Goal: Information Seeking & Learning: Check status

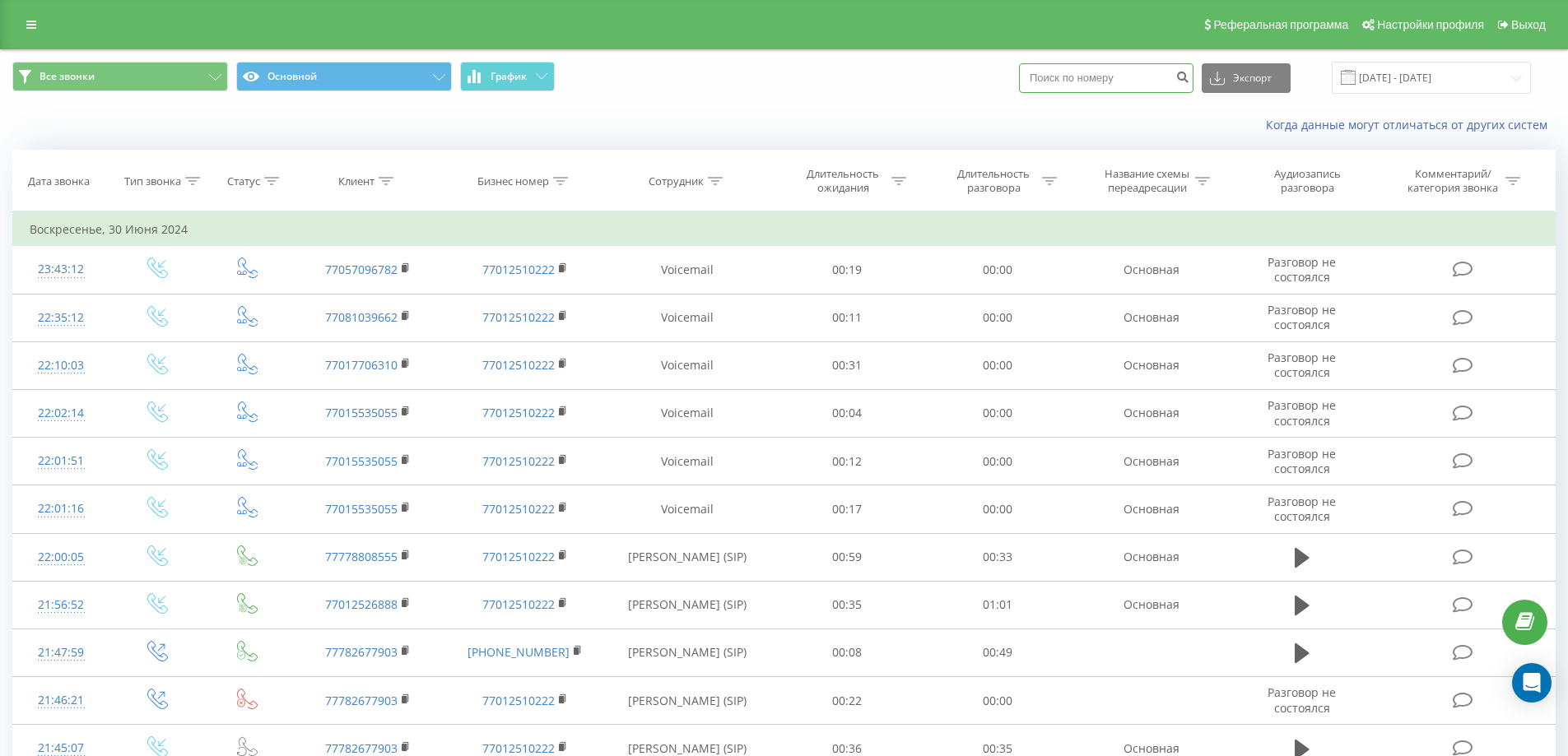
click at [1124, 79] on input at bounding box center [1107, 78] width 175 height 29
paste input "7003863484"
type input "7003863484"
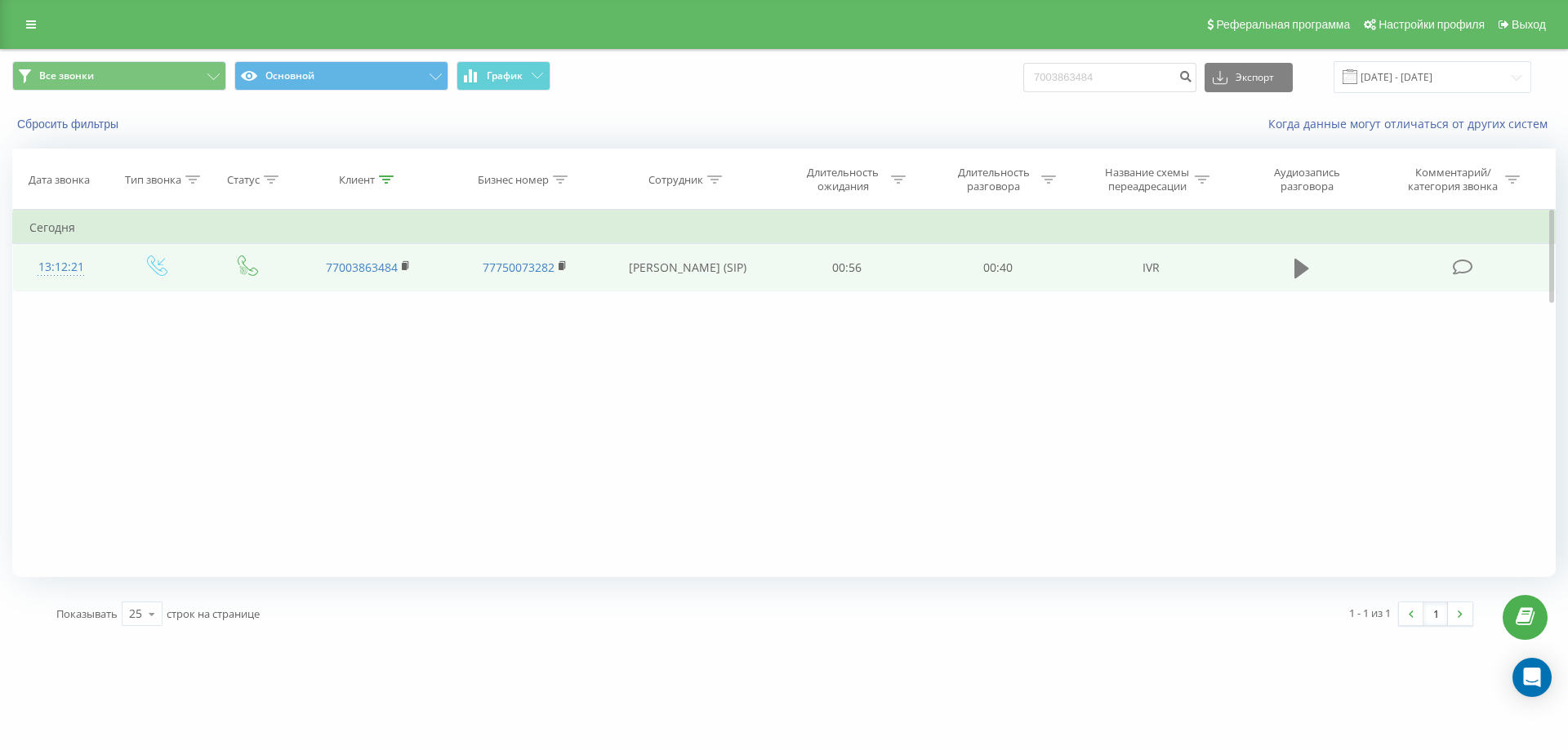
click at [1302, 278] on icon at bounding box center [1301, 269] width 15 height 20
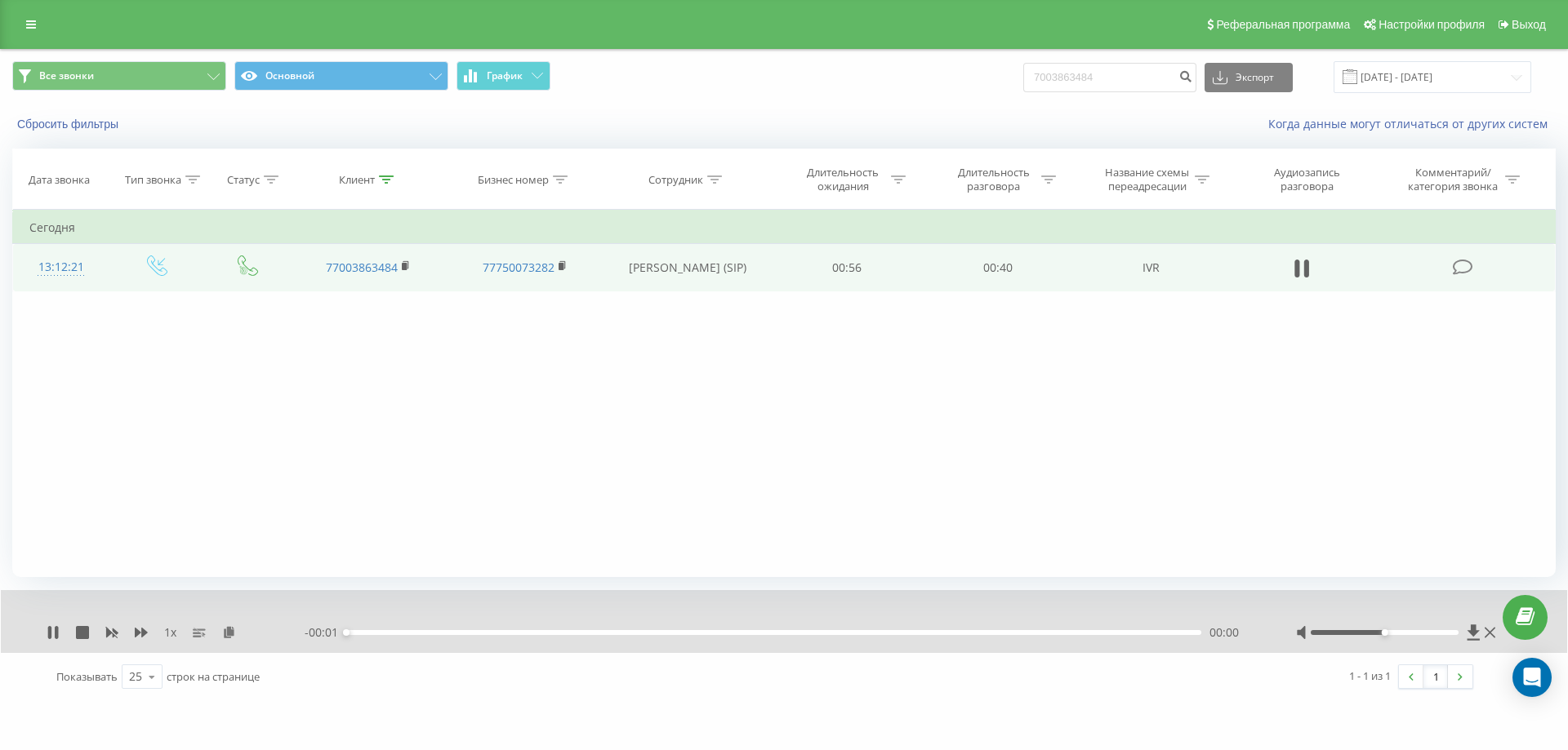
click at [1450, 632] on div at bounding box center [1384, 632] width 148 height 5
click at [1456, 631] on div at bounding box center [1384, 632] width 148 height 5
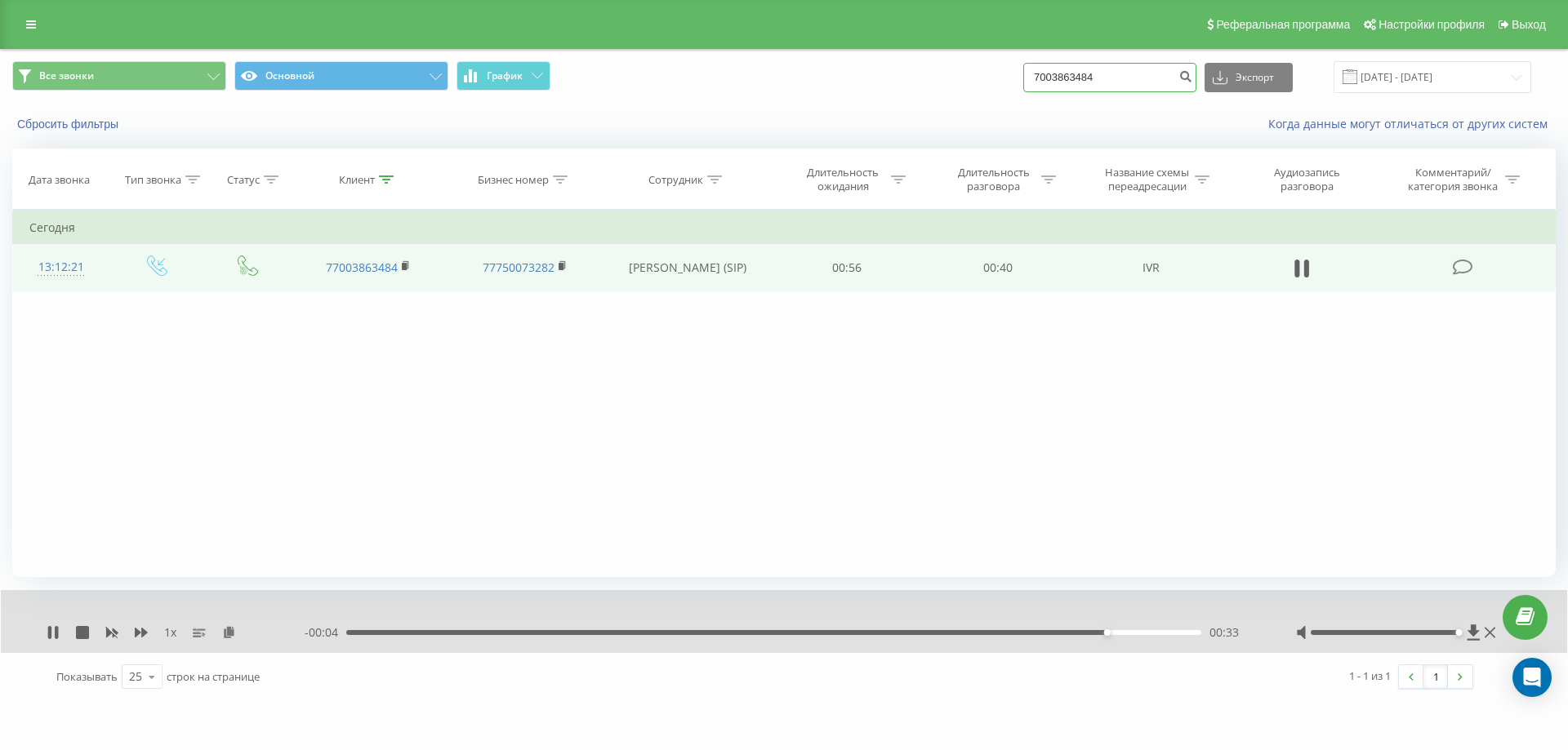
click at [1118, 75] on input "7003863484" at bounding box center [1110, 77] width 173 height 29
paste input "757153551"
type input "7757153551"
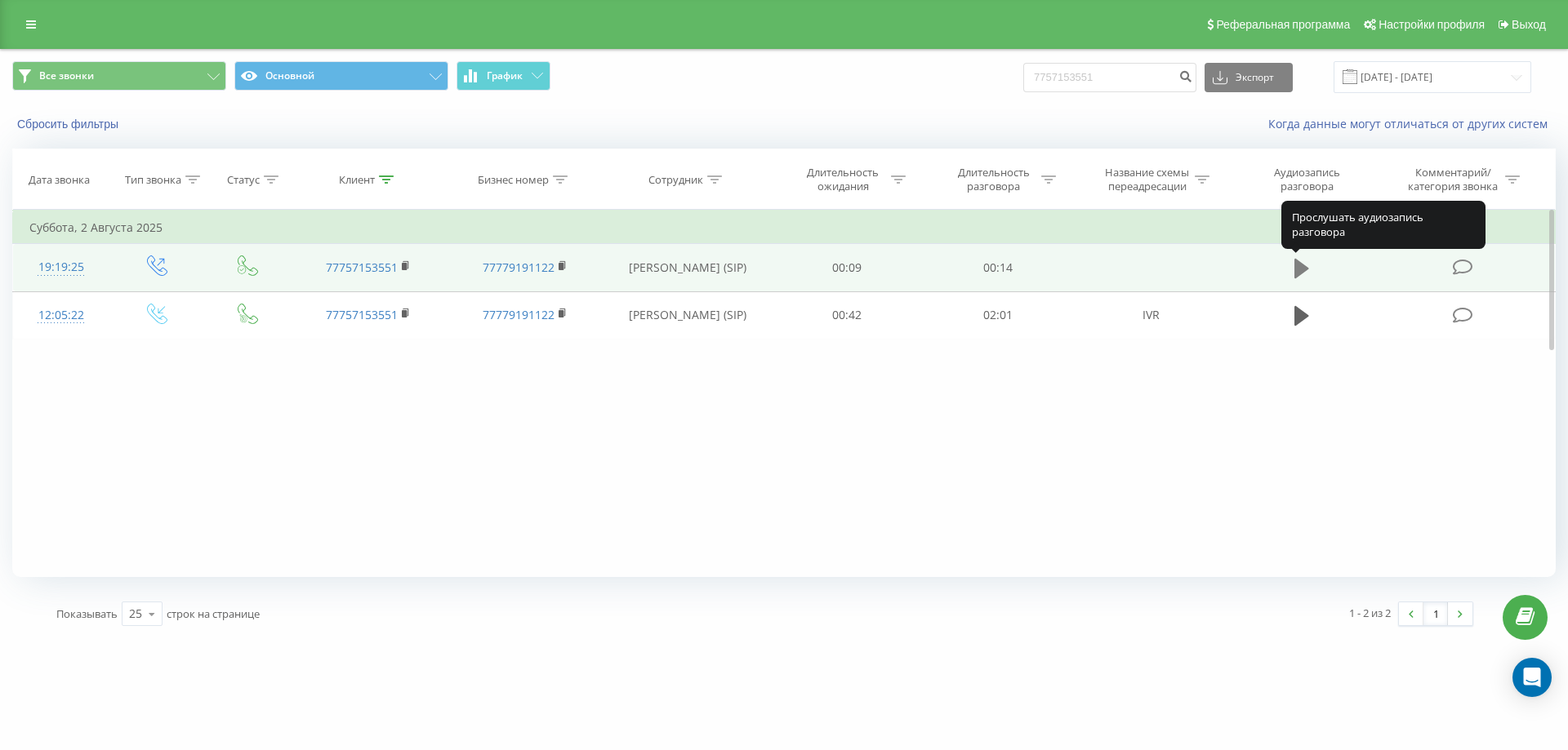
click at [1303, 271] on icon at bounding box center [1301, 269] width 15 height 20
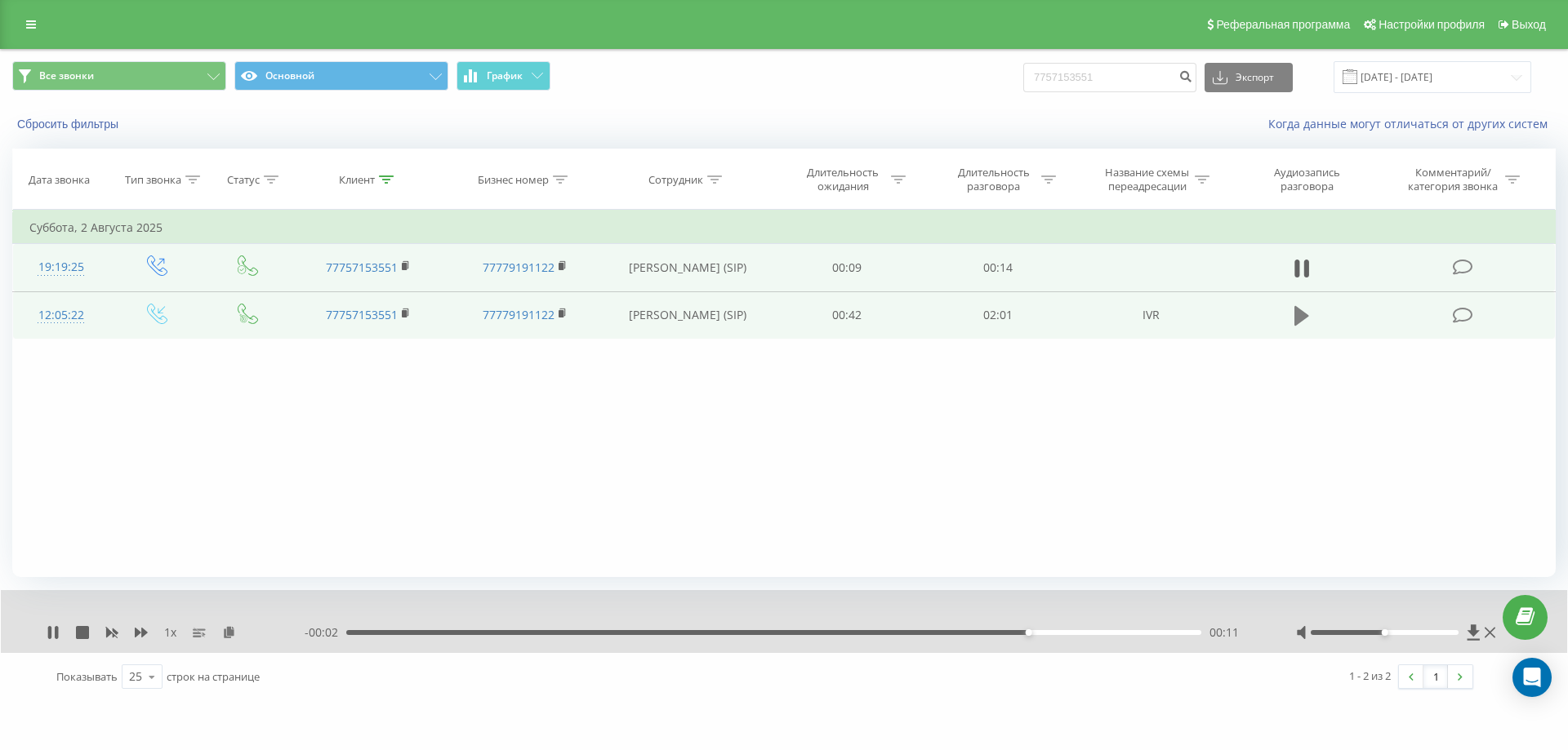
click at [1300, 324] on icon at bounding box center [1301, 316] width 15 height 20
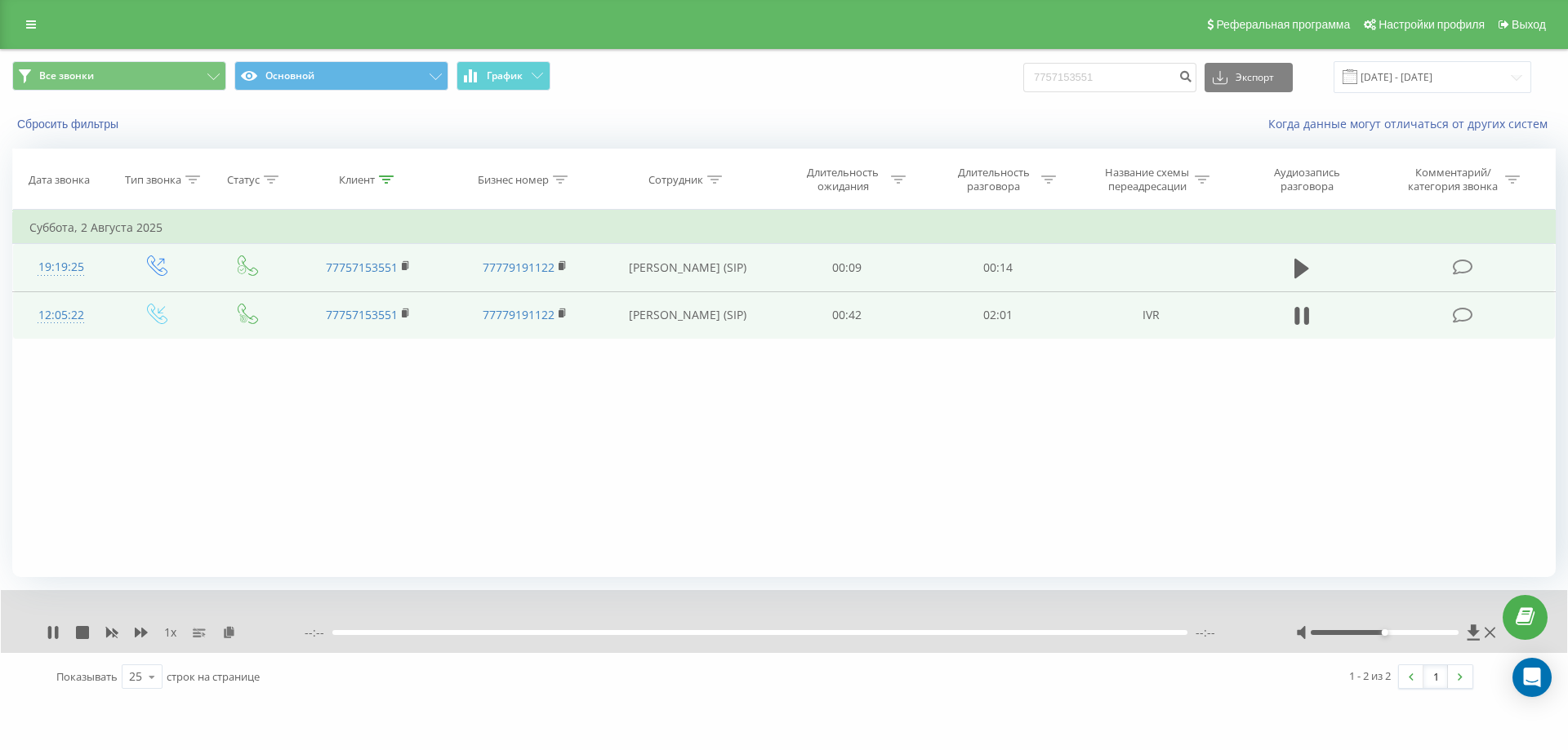
click at [1448, 634] on div at bounding box center [1384, 632] width 148 height 5
click at [1083, 78] on input "7757153551" at bounding box center [1110, 77] width 173 height 29
paste input "019121212"
type input "7019121212"
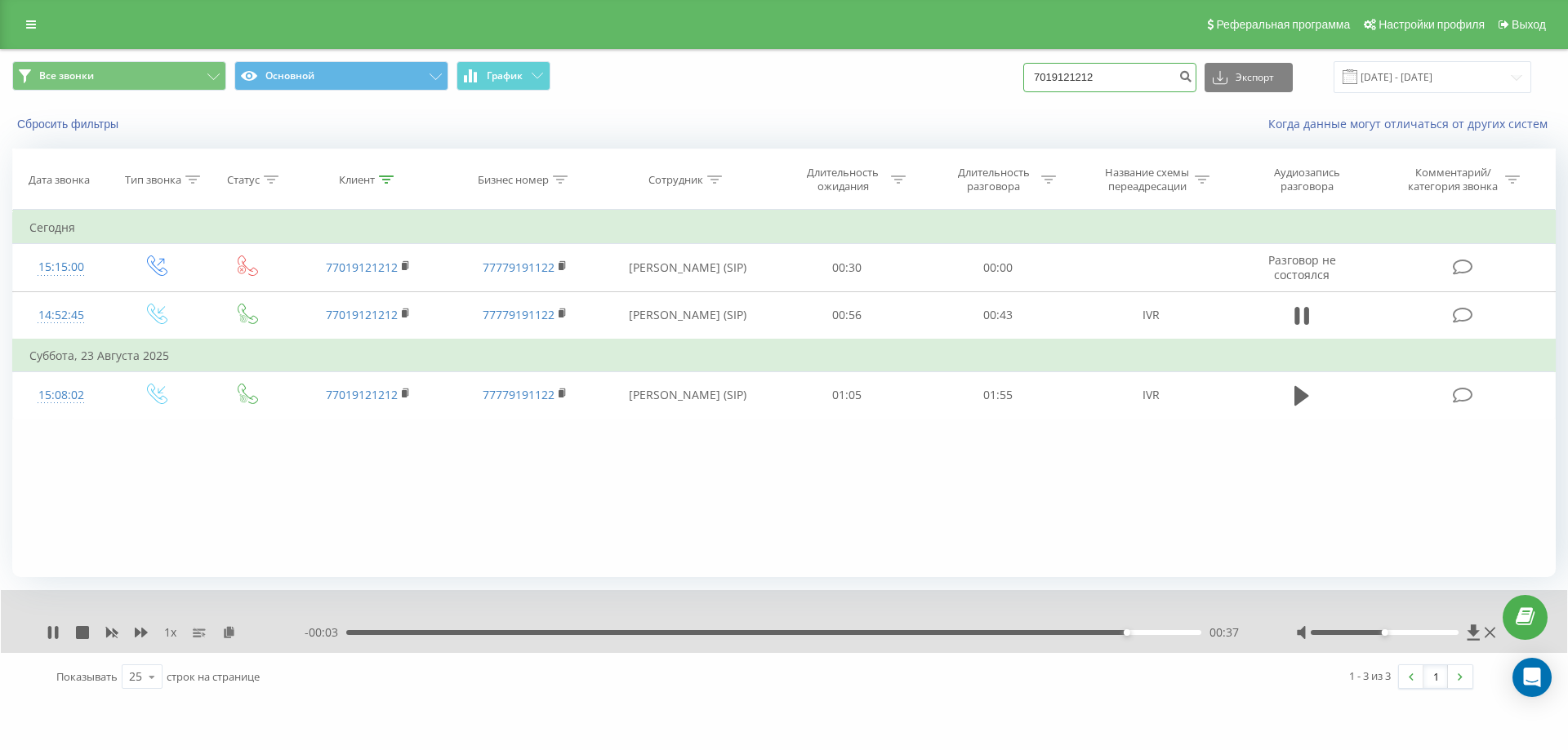
click at [1080, 85] on input "7019121212" at bounding box center [1110, 77] width 173 height 29
paste input "7789175909"
click at [1080, 85] on input "70191778917590921212" at bounding box center [1110, 77] width 173 height 29
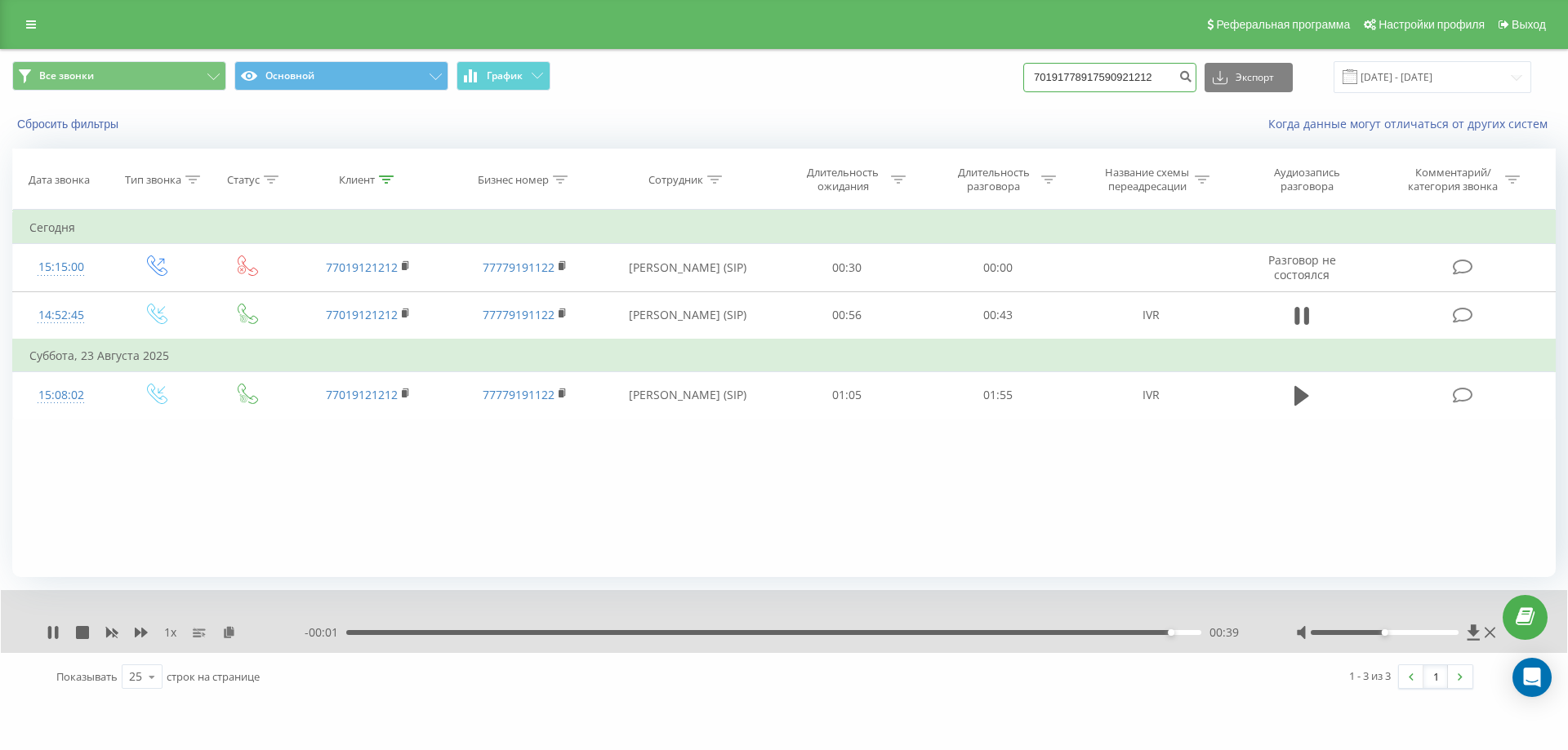
paste input "789175909"
type input "7789175909"
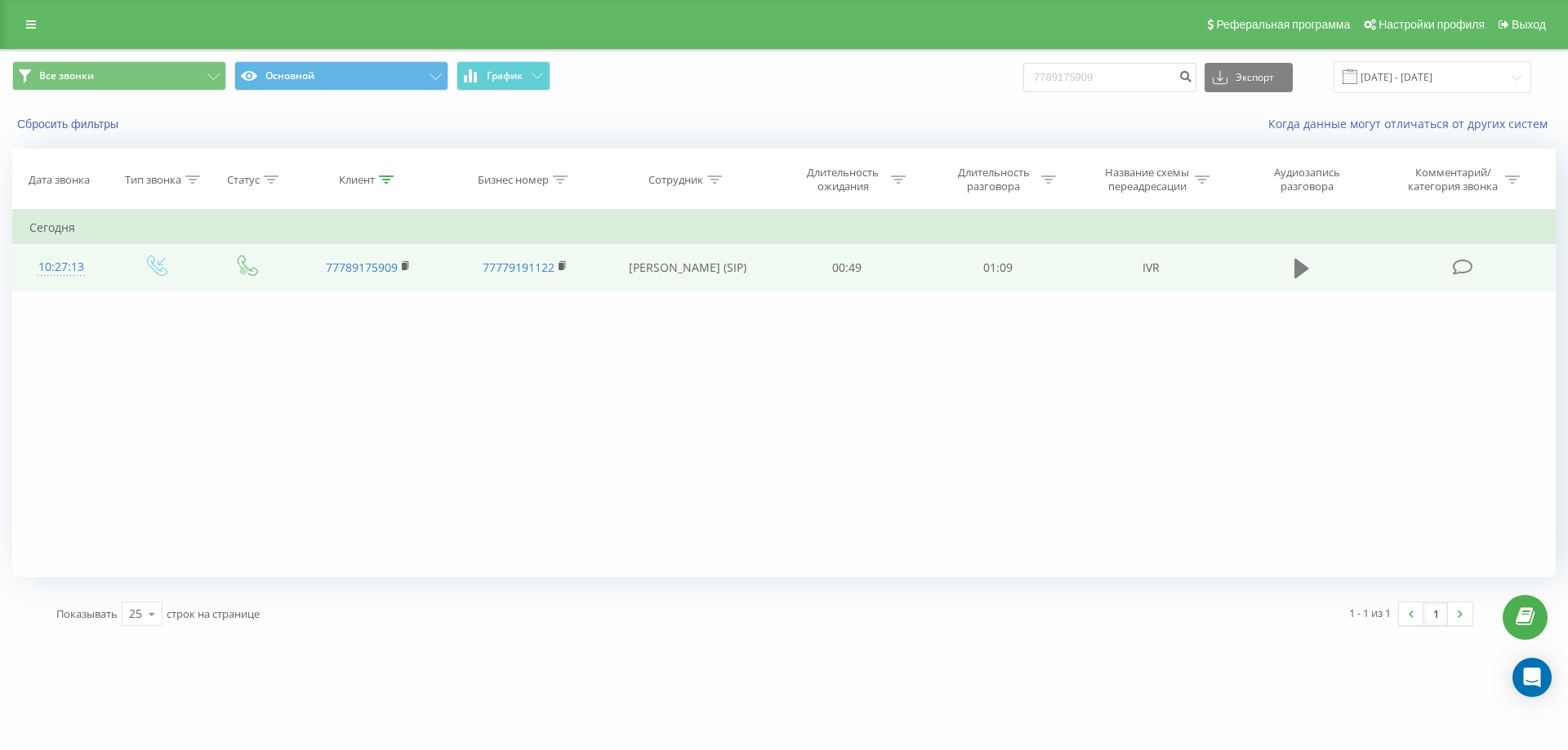
click at [1302, 274] on icon at bounding box center [1301, 269] width 15 height 20
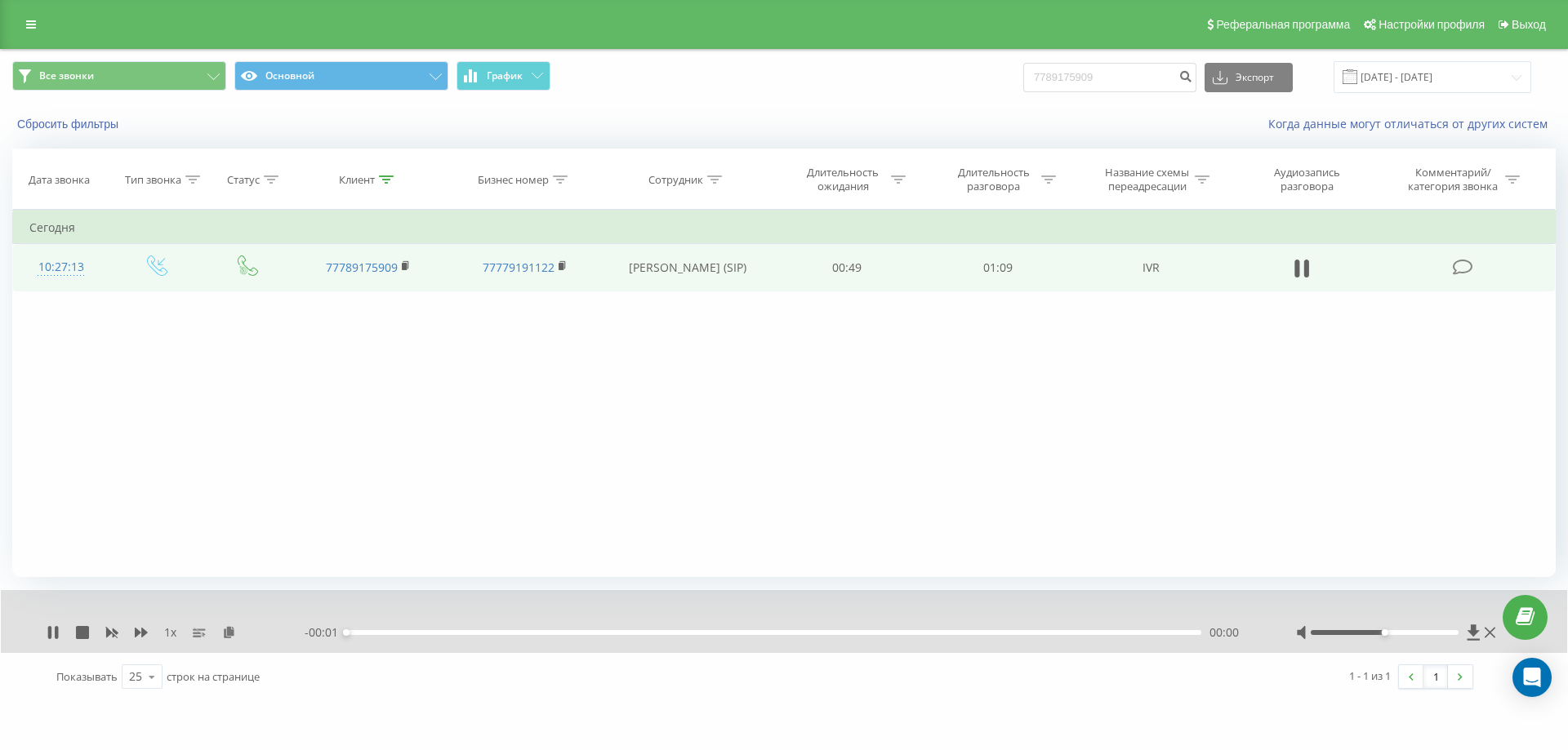
click at [1444, 641] on div at bounding box center [1397, 632] width 203 height 16
click at [1442, 640] on div at bounding box center [1397, 632] width 203 height 16
click at [1442, 635] on div at bounding box center [1384, 632] width 148 height 5
click at [1453, 635] on div at bounding box center [1397, 632] width 203 height 16
click at [1455, 633] on div at bounding box center [1384, 632] width 148 height 5
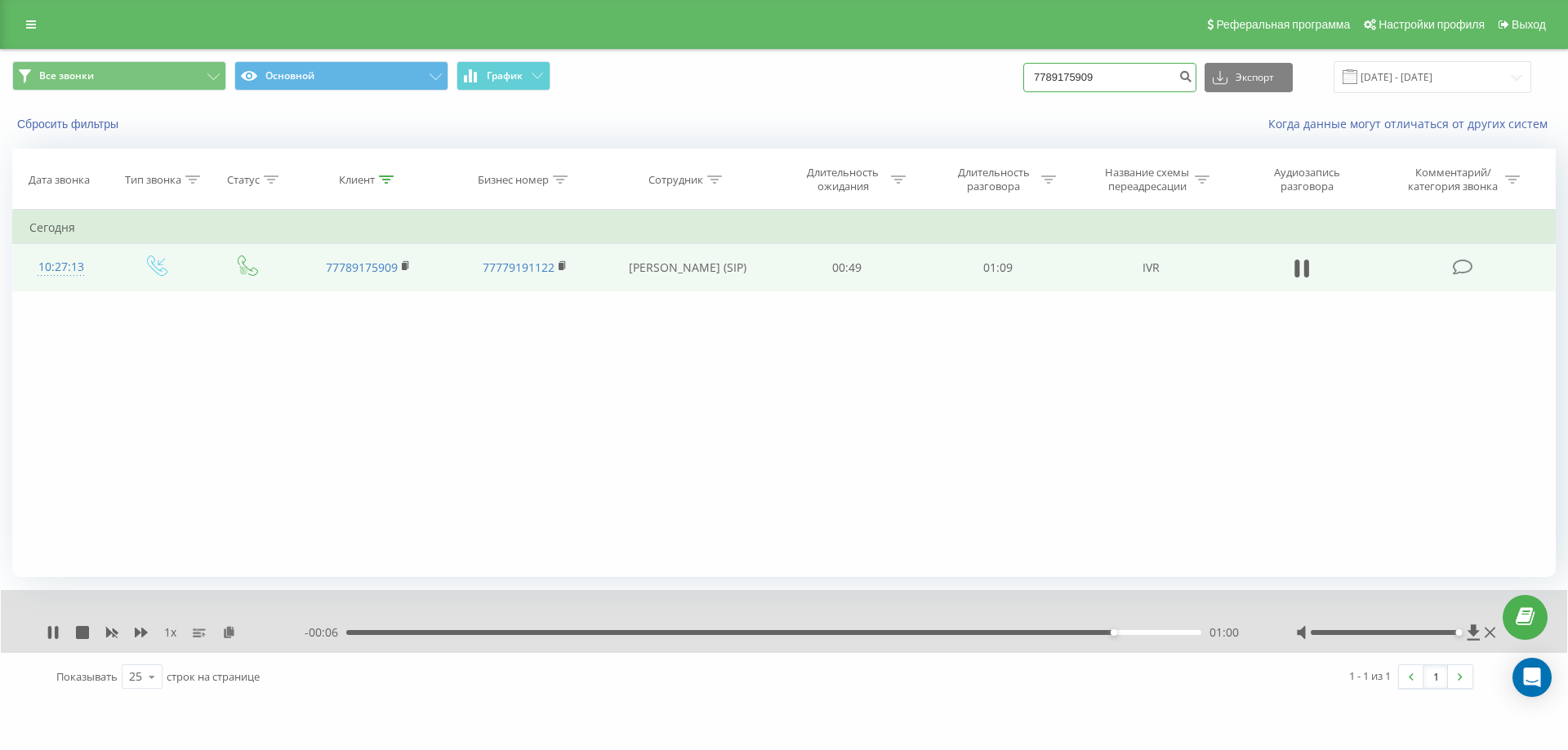
click at [1099, 74] on input "7789175909" at bounding box center [1110, 77] width 173 height 29
click at [1303, 271] on icon at bounding box center [1301, 269] width 15 height 23
click at [1127, 79] on input "7789175909" at bounding box center [1110, 77] width 173 height 29
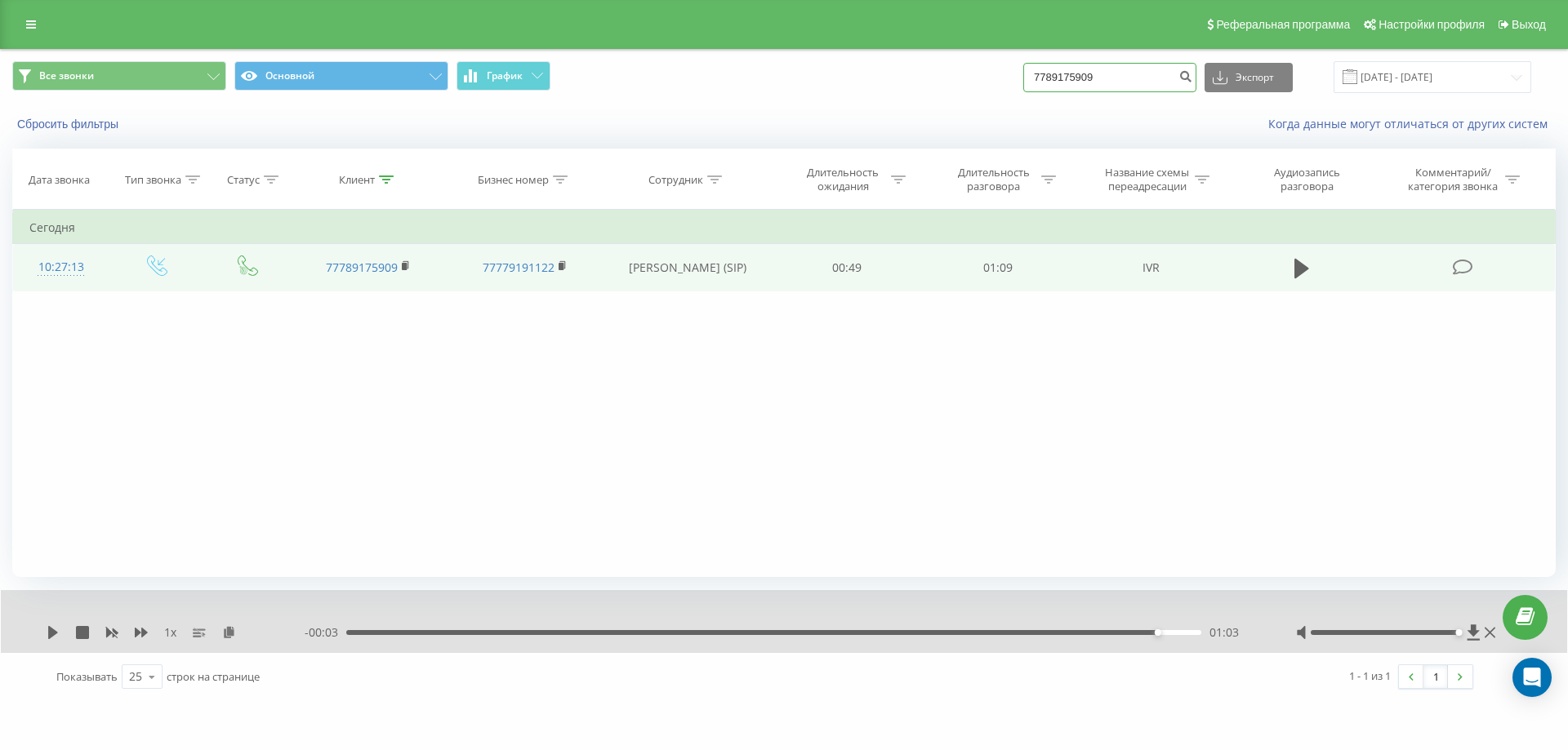
paste input "61111111"
type input "7761111111"
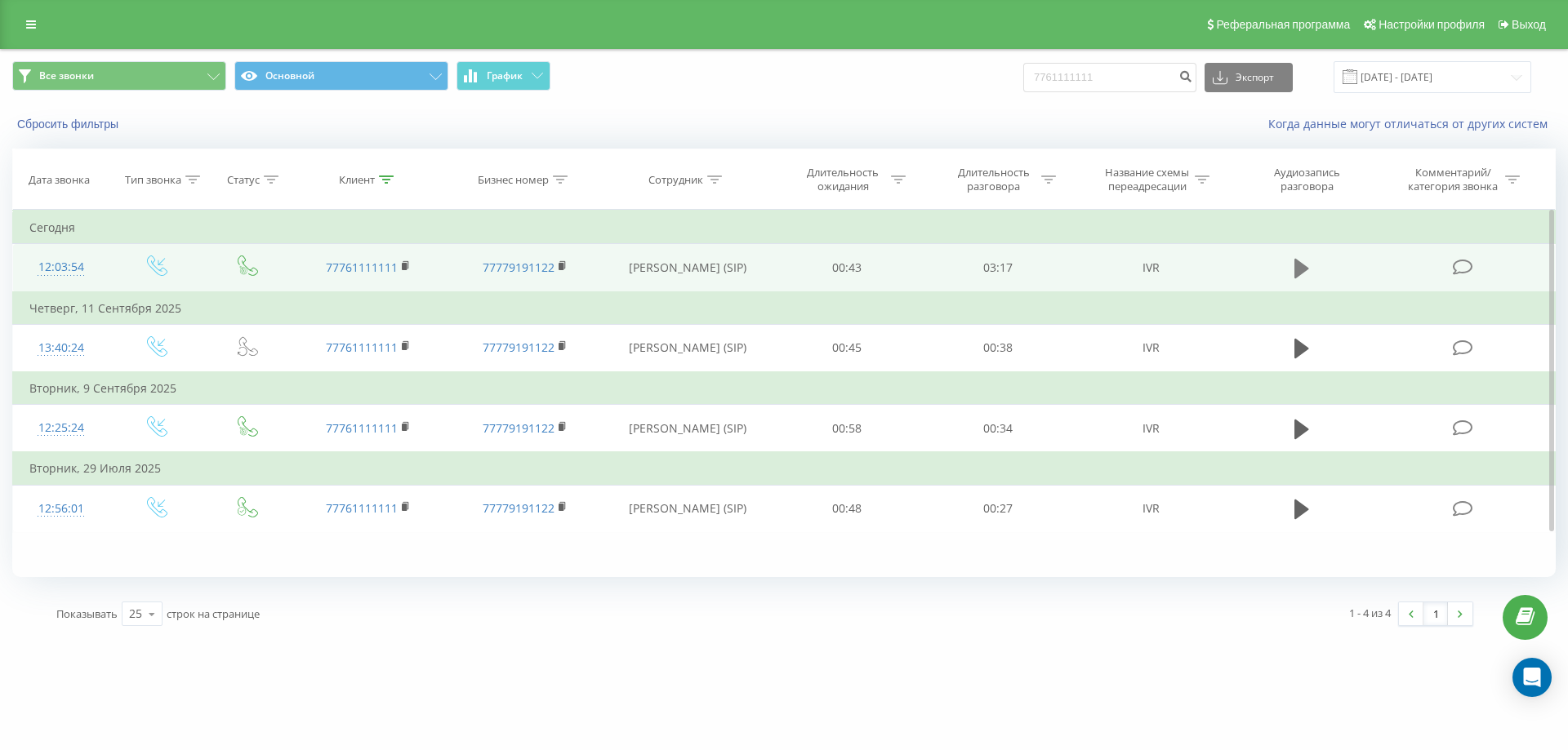
click at [1301, 266] on icon at bounding box center [1301, 269] width 15 height 20
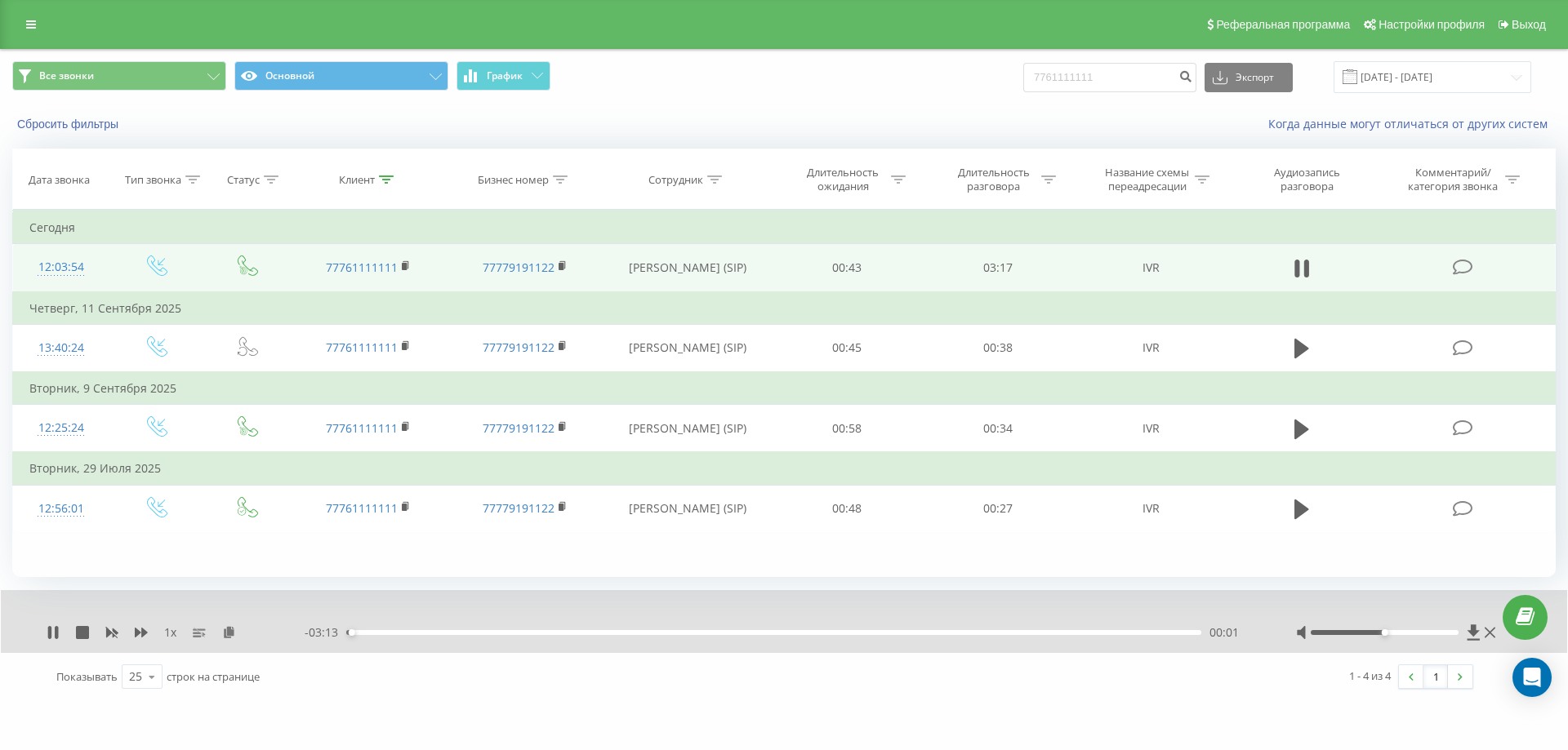
click at [1457, 635] on div at bounding box center [1397, 632] width 203 height 16
click at [1452, 636] on div at bounding box center [1397, 632] width 203 height 16
click at [1453, 633] on div at bounding box center [1384, 632] width 148 height 5
click at [494, 635] on div "00:11" at bounding box center [773, 632] width 855 height 5
click at [582, 635] on div "00:35" at bounding box center [773, 632] width 855 height 5
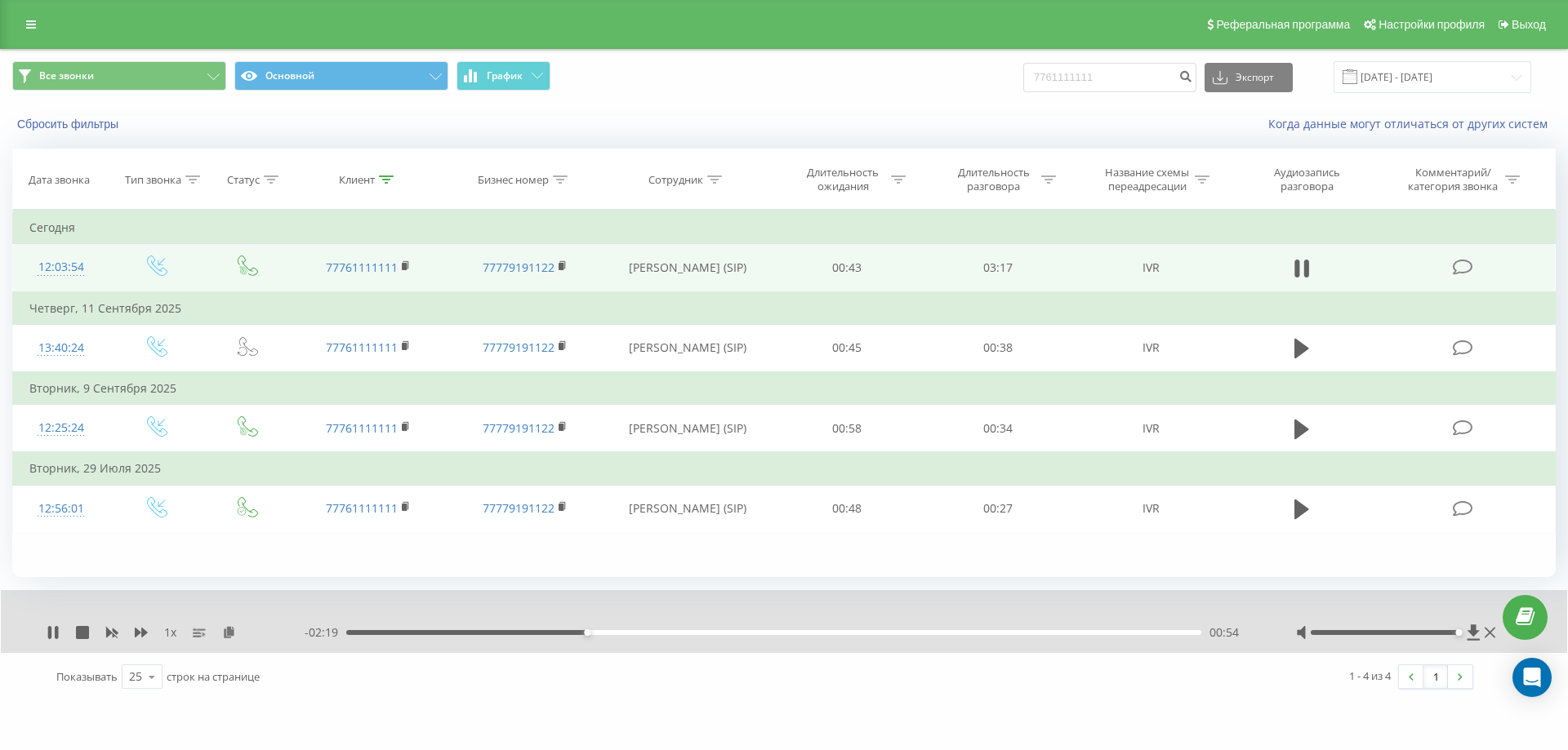
click at [691, 634] on div "00:54" at bounding box center [773, 632] width 855 height 5
click at [857, 631] on div "01:43" at bounding box center [773, 632] width 855 height 5
click at [1032, 632] on div "02:36" at bounding box center [773, 632] width 855 height 5
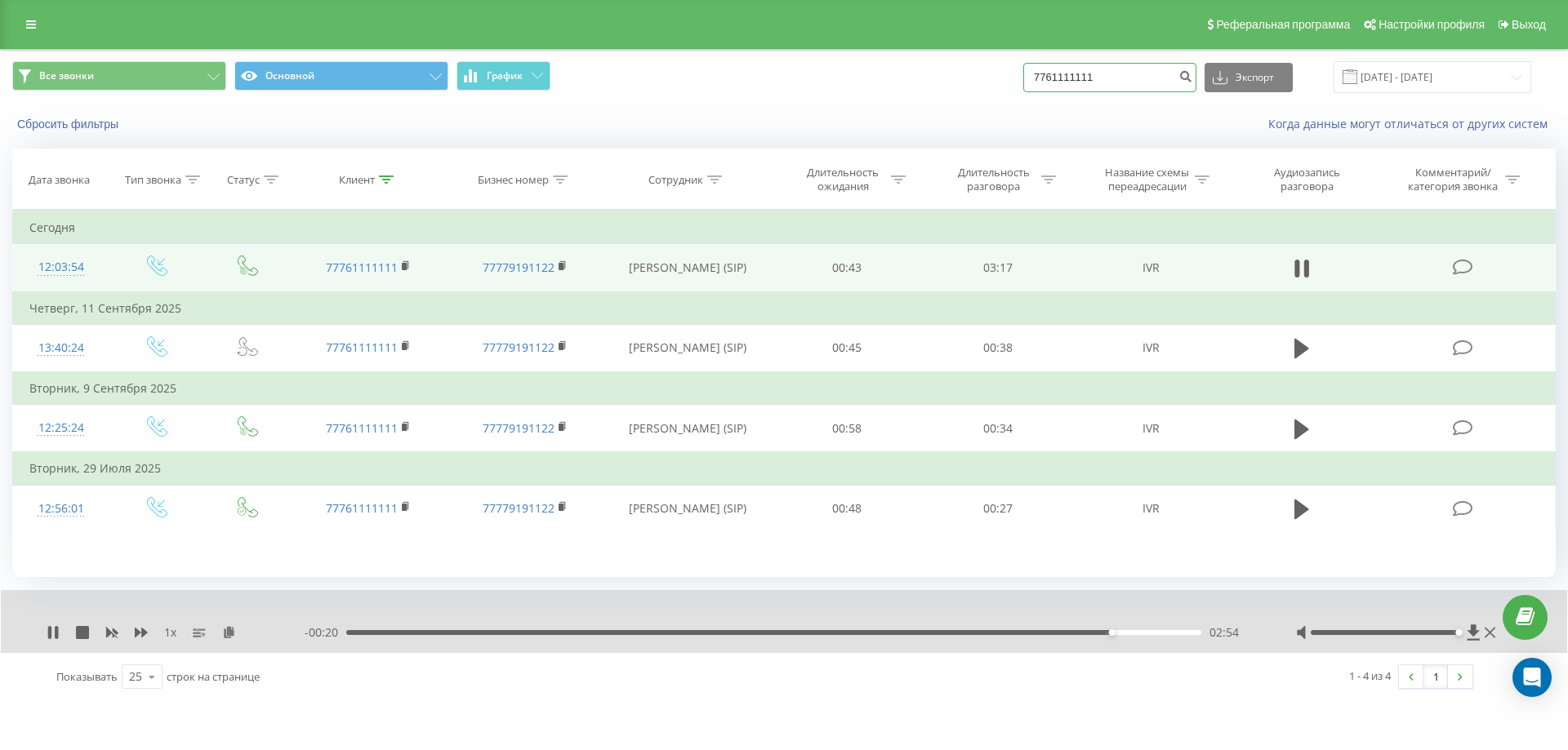
click at [1104, 67] on input "7761111111" at bounding box center [1110, 77] width 173 height 29
paste input "6000064"
type input "7766000064"
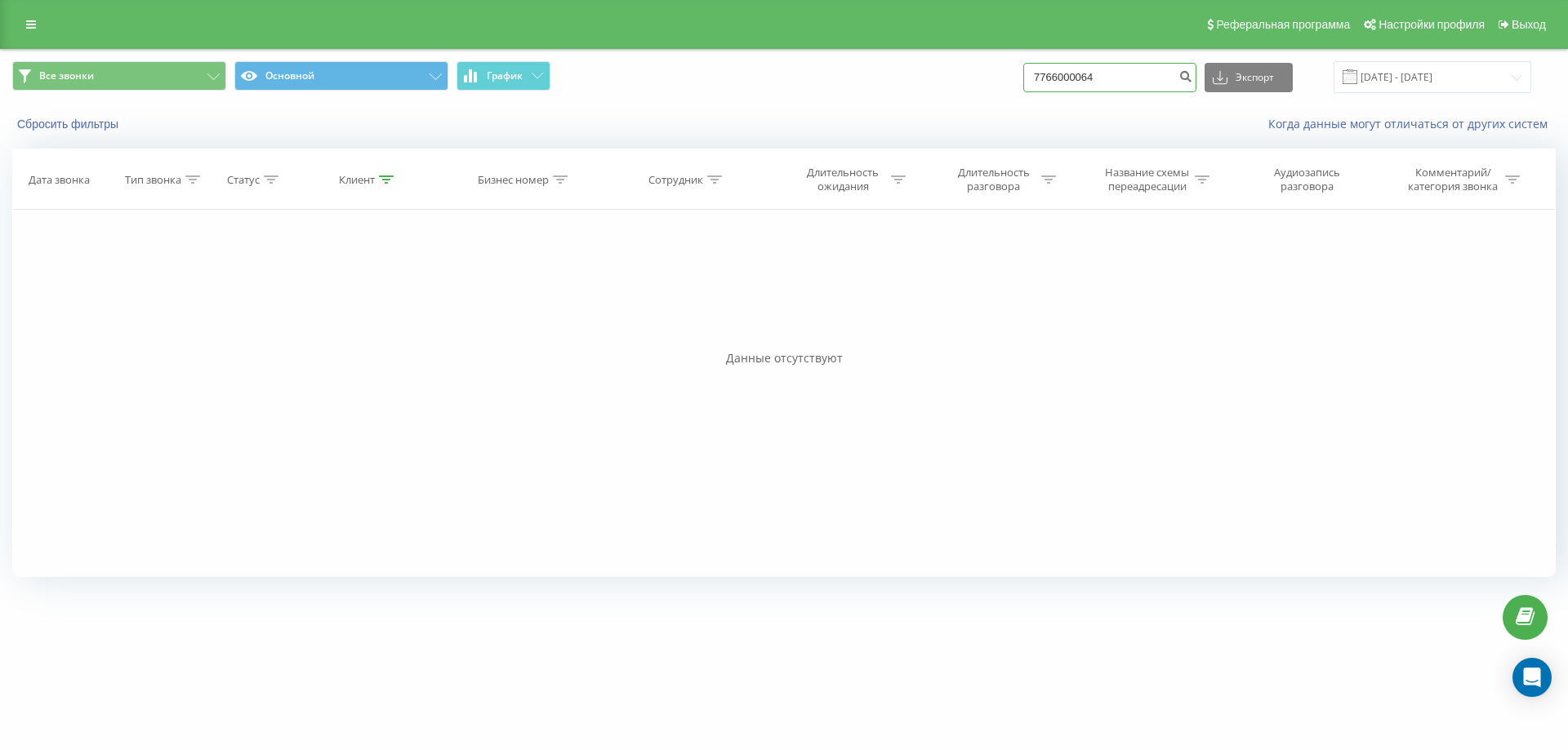
click at [1084, 81] on input "7766000064" at bounding box center [1110, 77] width 173 height 29
click at [1086, 79] on input "7766000064" at bounding box center [1110, 77] width 173 height 29
paste input "010275110"
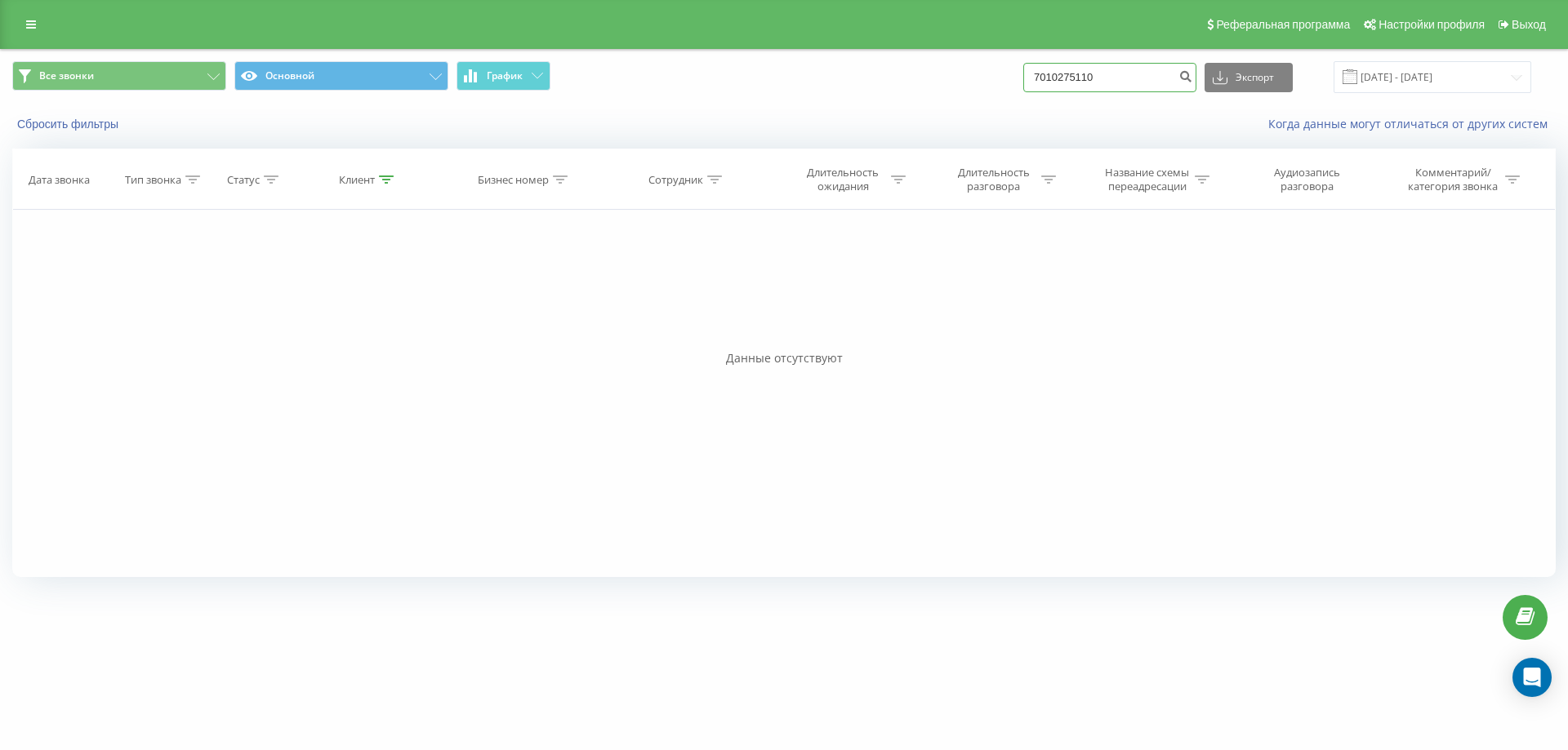
type input "7010275110"
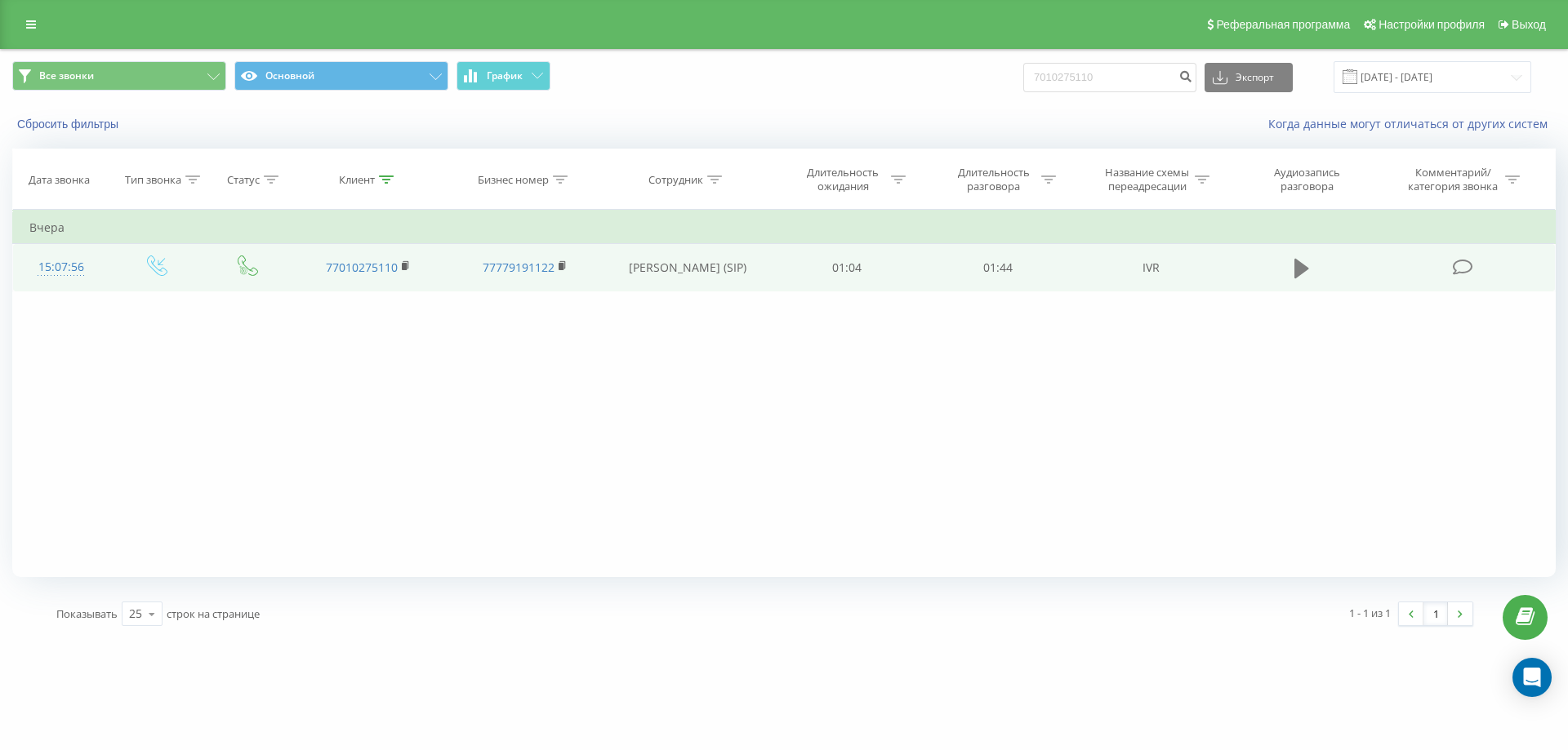
click at [1300, 264] on icon at bounding box center [1301, 269] width 15 height 20
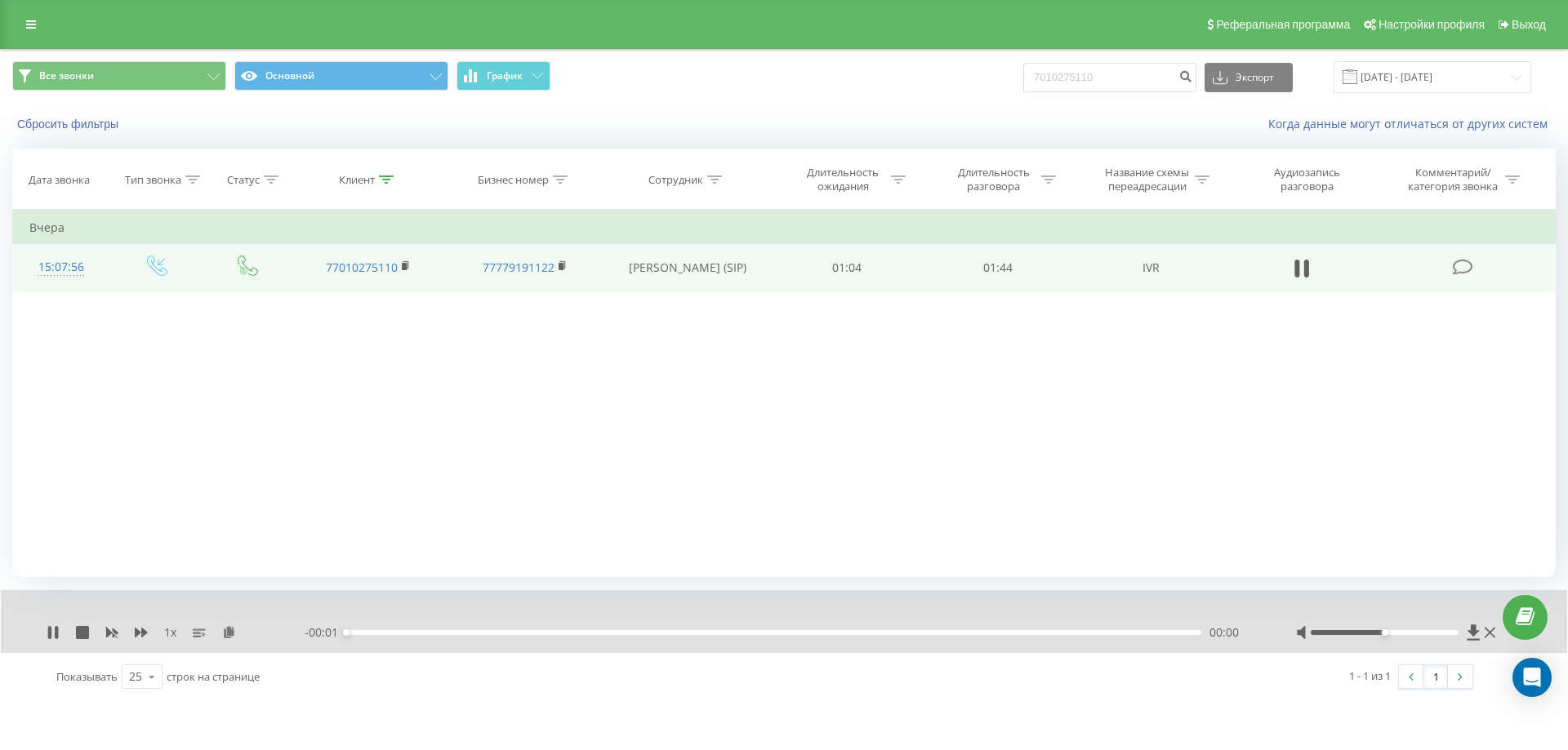
click at [1455, 630] on div at bounding box center [1397, 632] width 203 height 16
click at [1453, 632] on div at bounding box center [1384, 632] width 148 height 5
click at [51, 626] on icon at bounding box center [52, 632] width 13 height 13
